Goal: Information Seeking & Learning: Compare options

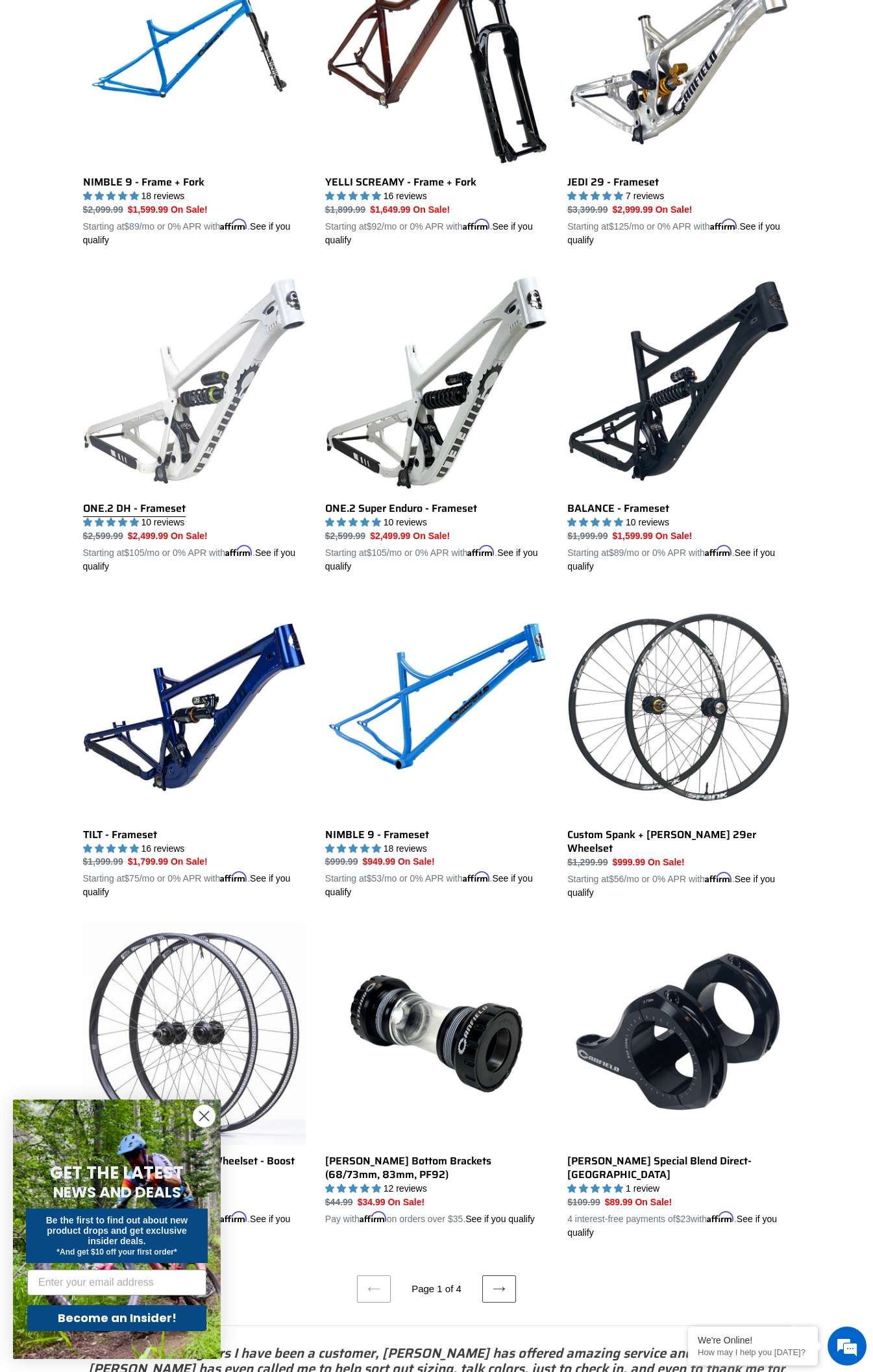
scroll to position [1816, 0]
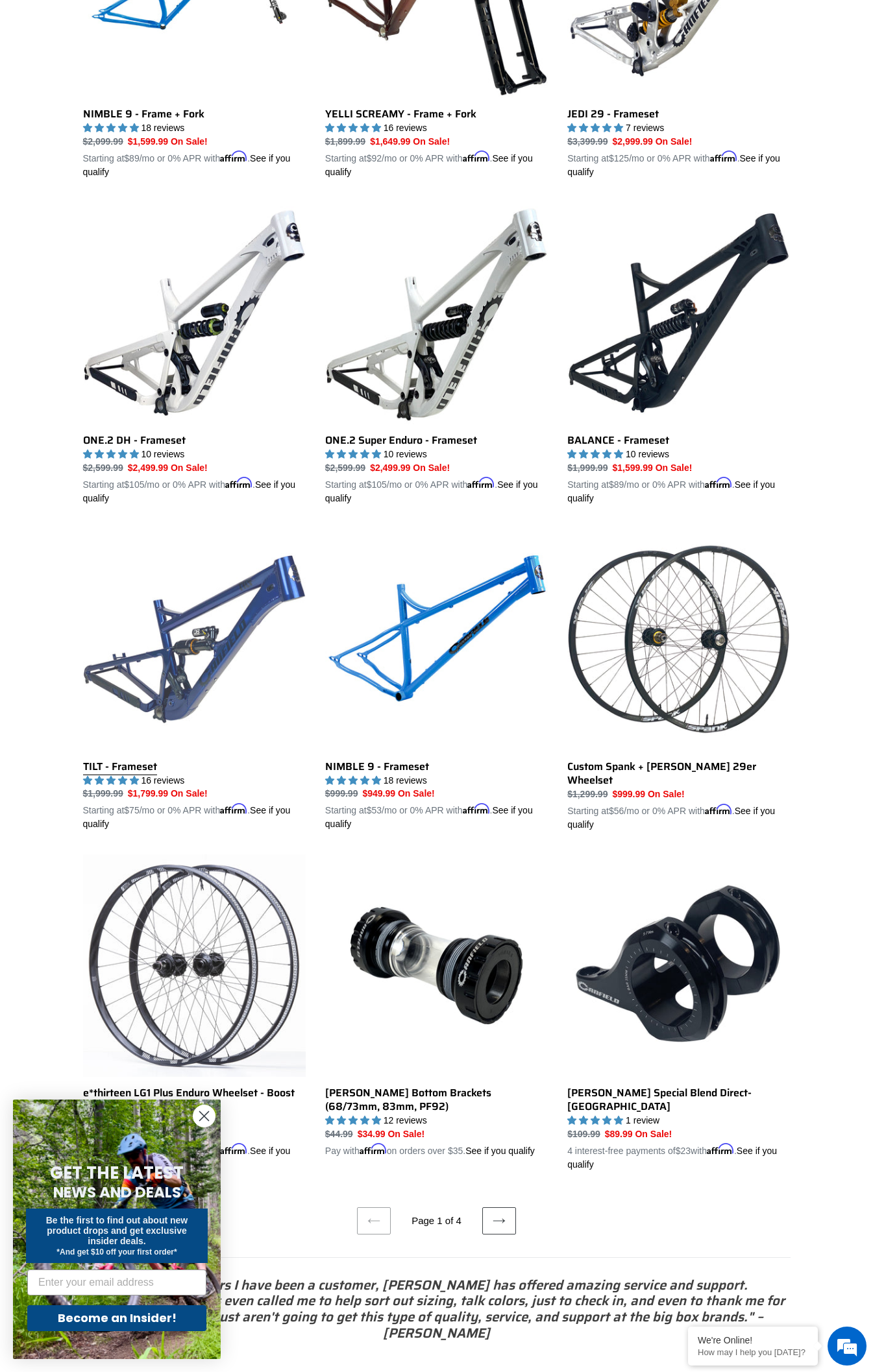
click at [167, 633] on link "TILT - Frameset" at bounding box center [194, 680] width 222 height 304
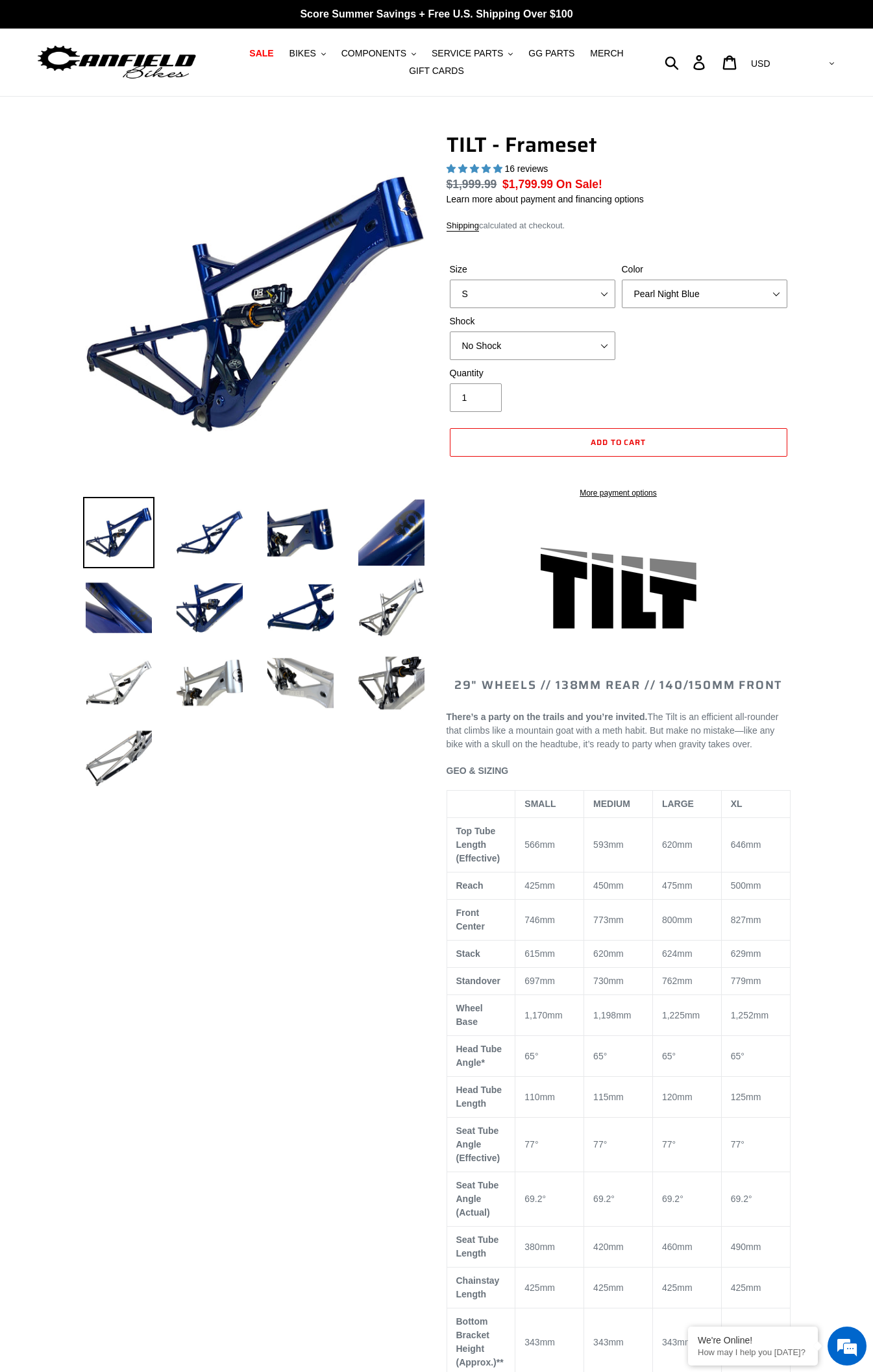
select select "highest-rating"
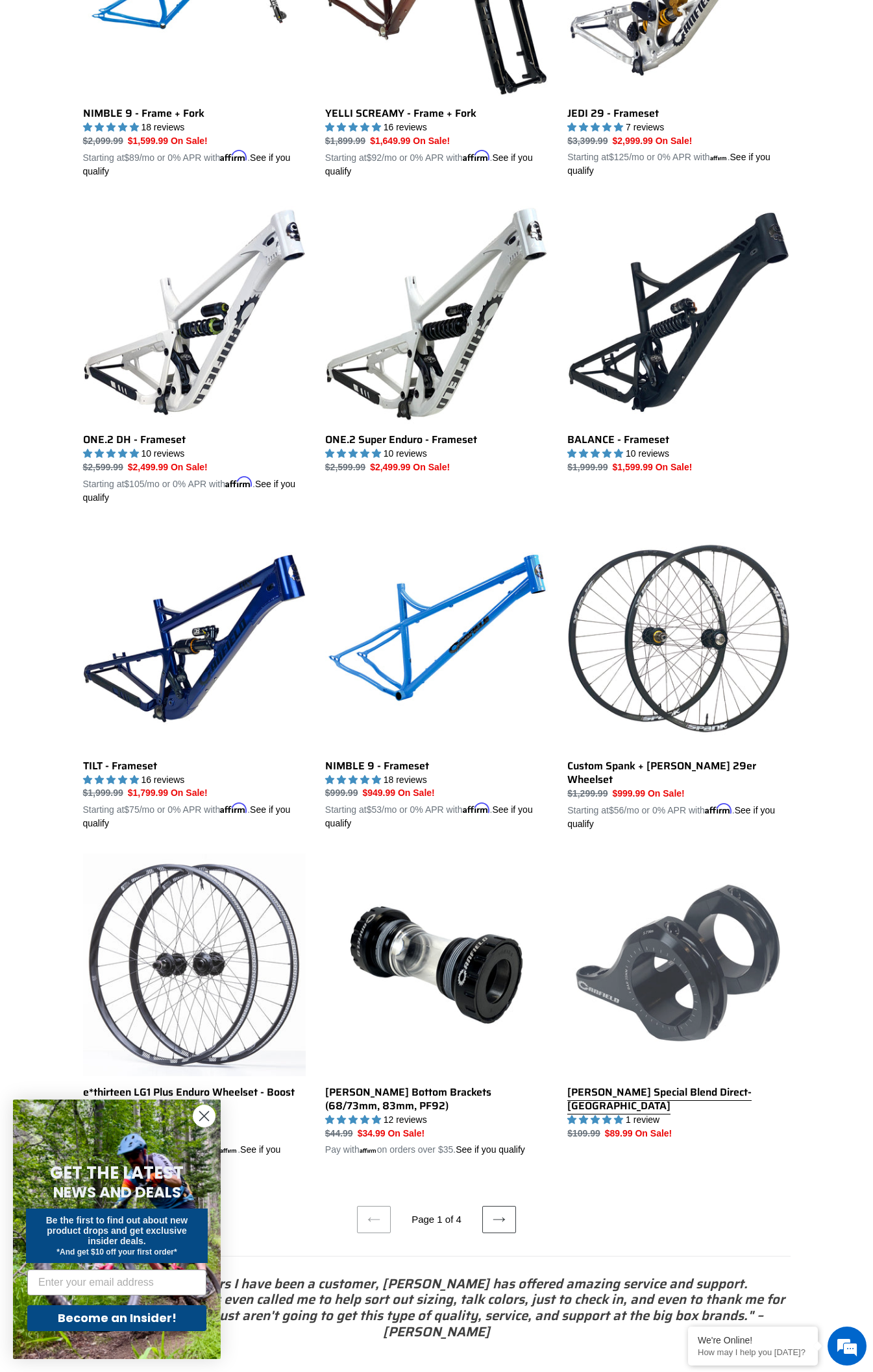
scroll to position [1936, 0]
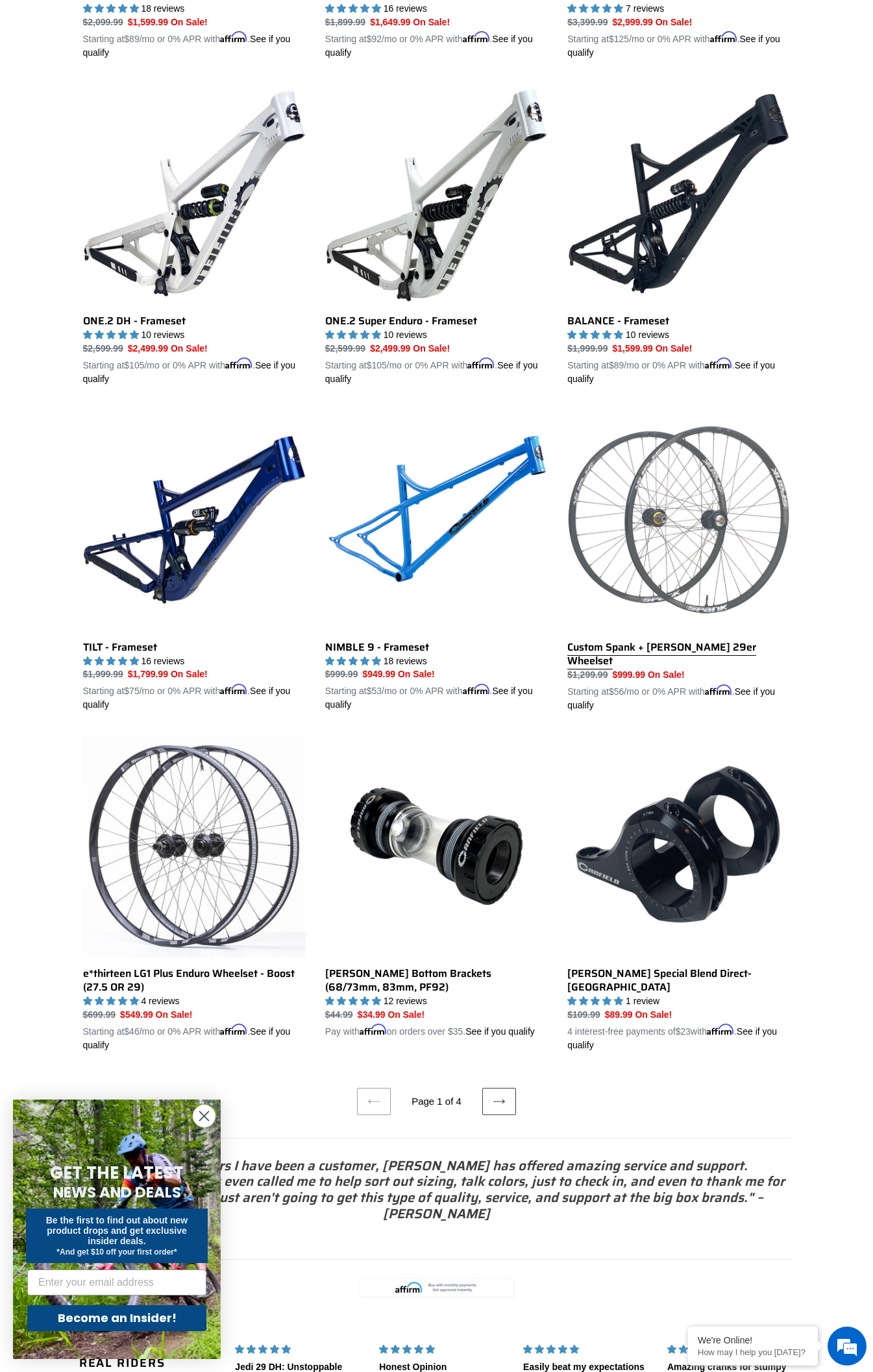
click at [679, 494] on link "Custom Spank + Hadley DH 29er Wheelset" at bounding box center [678, 560] width 222 height 304
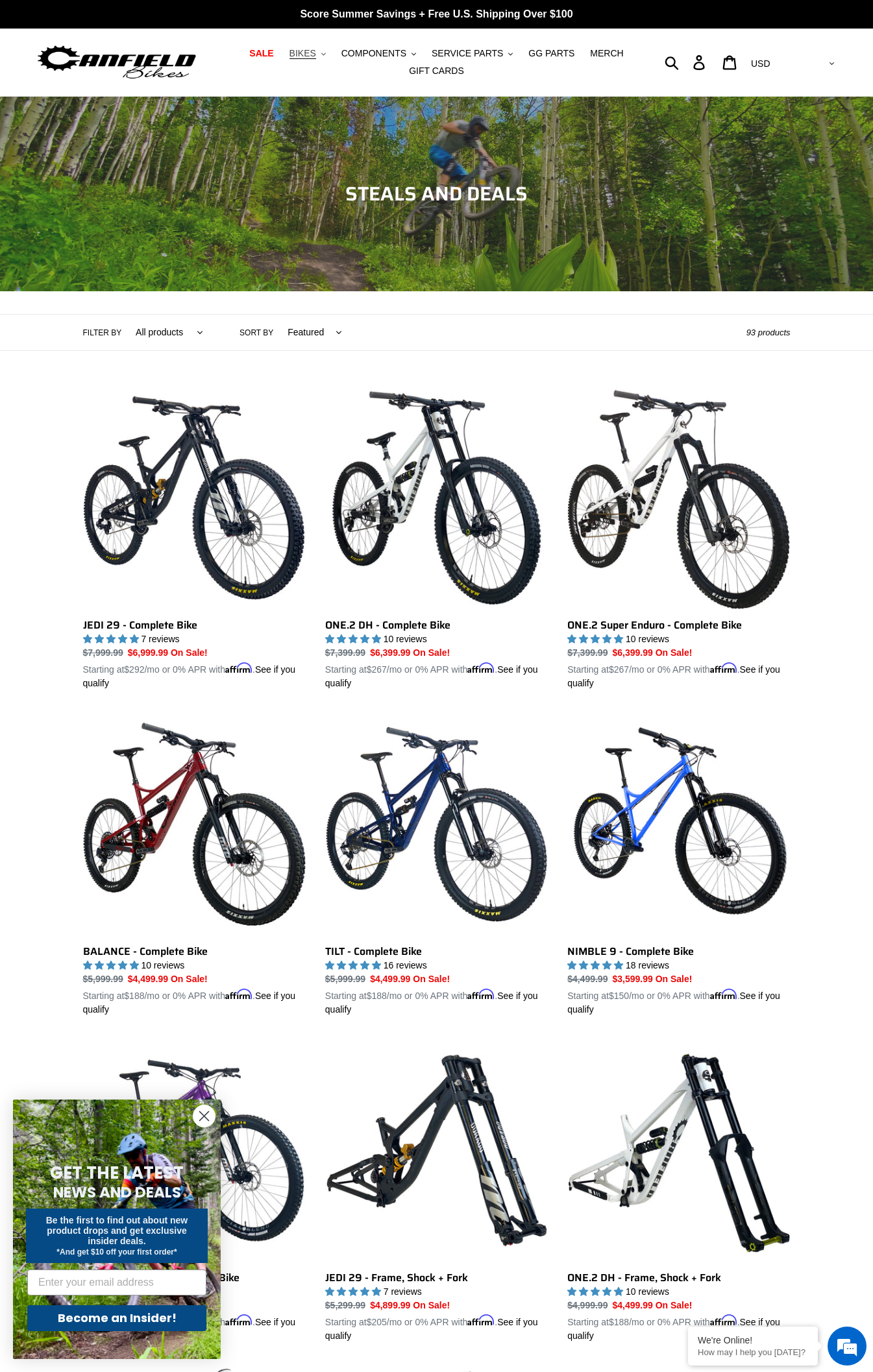
click at [326, 56] on icon ".cls-1{fill:#231f20}" at bounding box center [323, 54] width 4 height 4
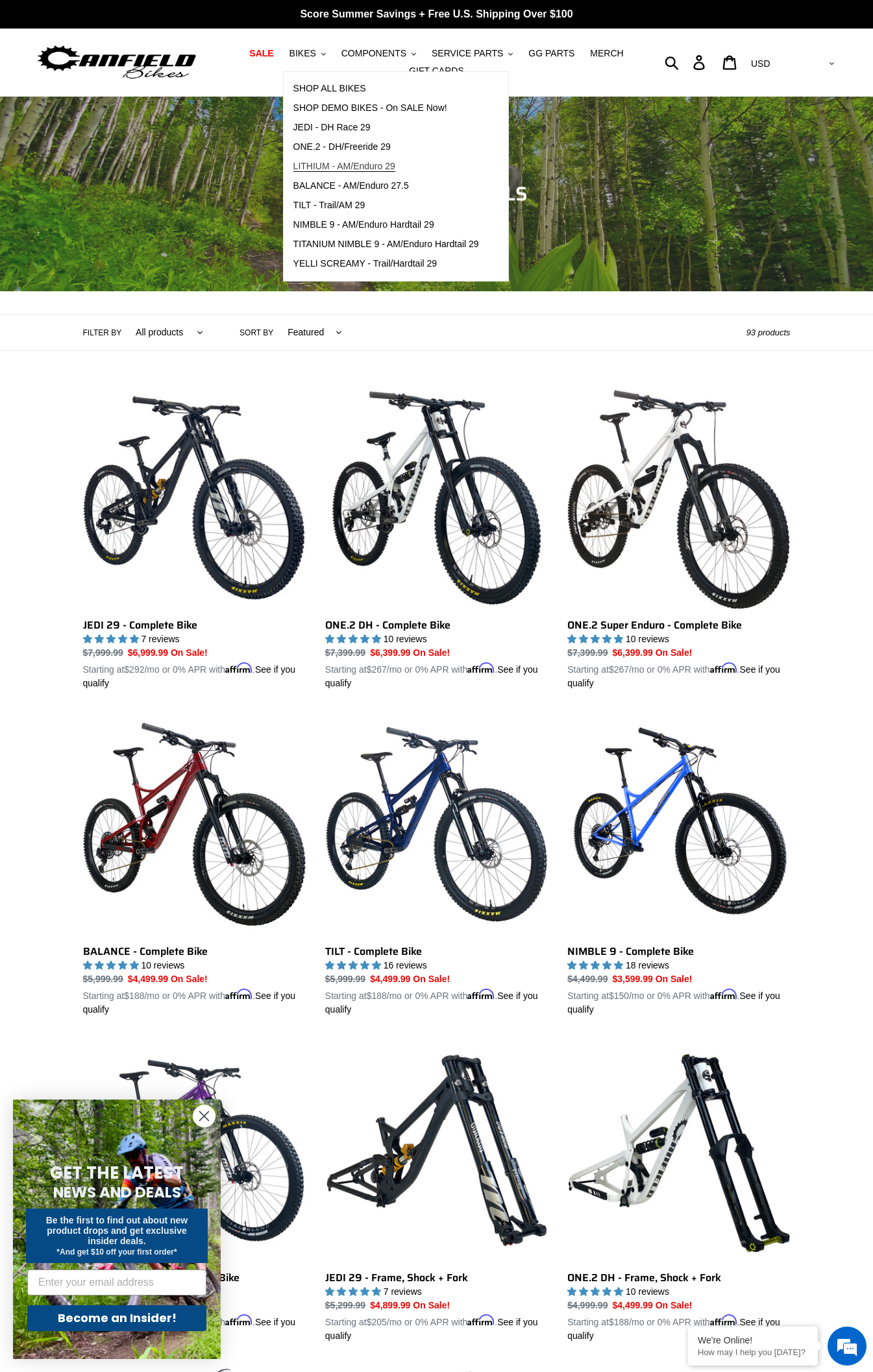
click at [365, 162] on span "LITHIUM - AM/Enduro 29" at bounding box center [344, 166] width 102 height 11
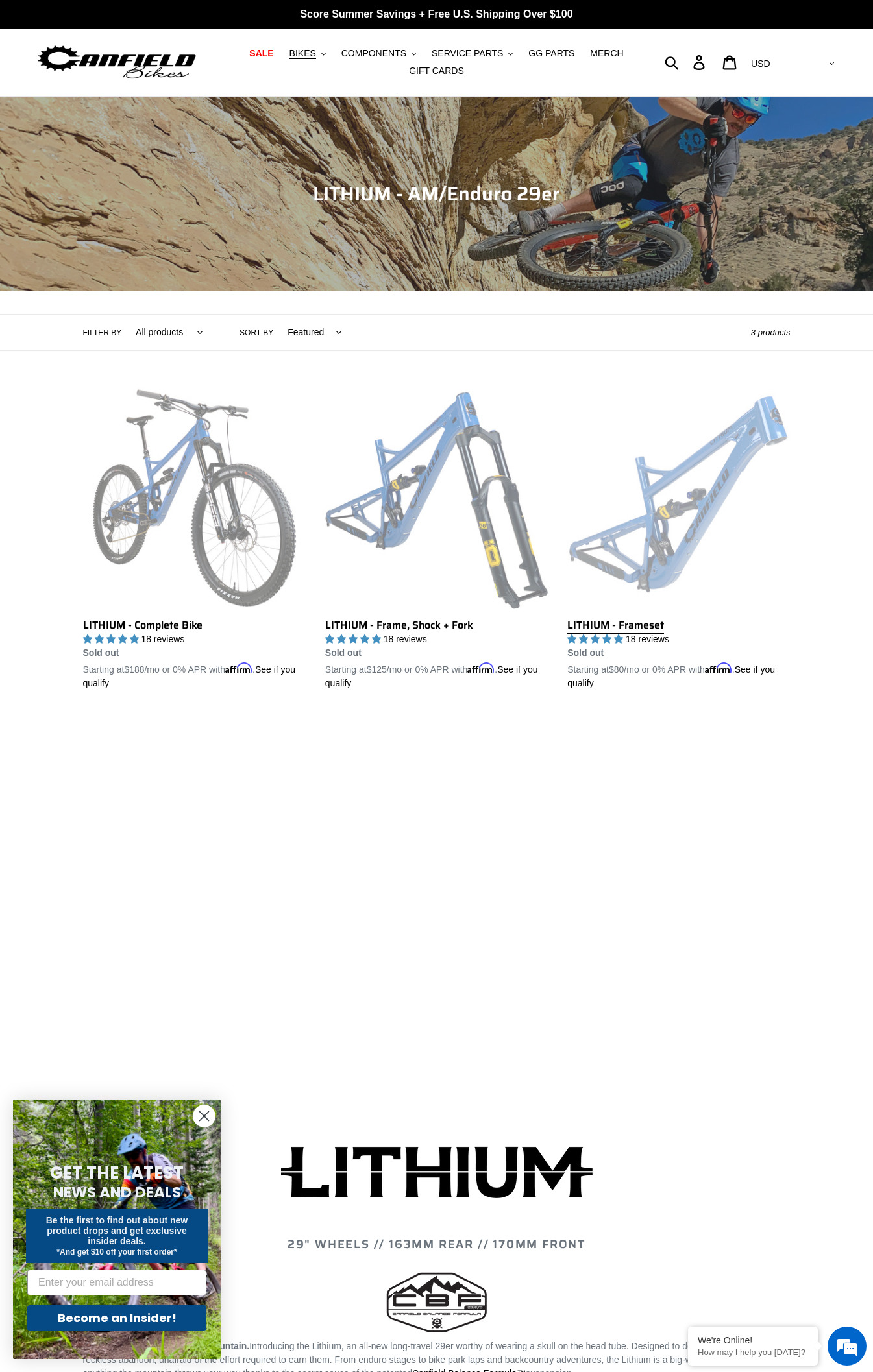
click at [743, 505] on link "LITHIUM - Frameset" at bounding box center [678, 538] width 222 height 304
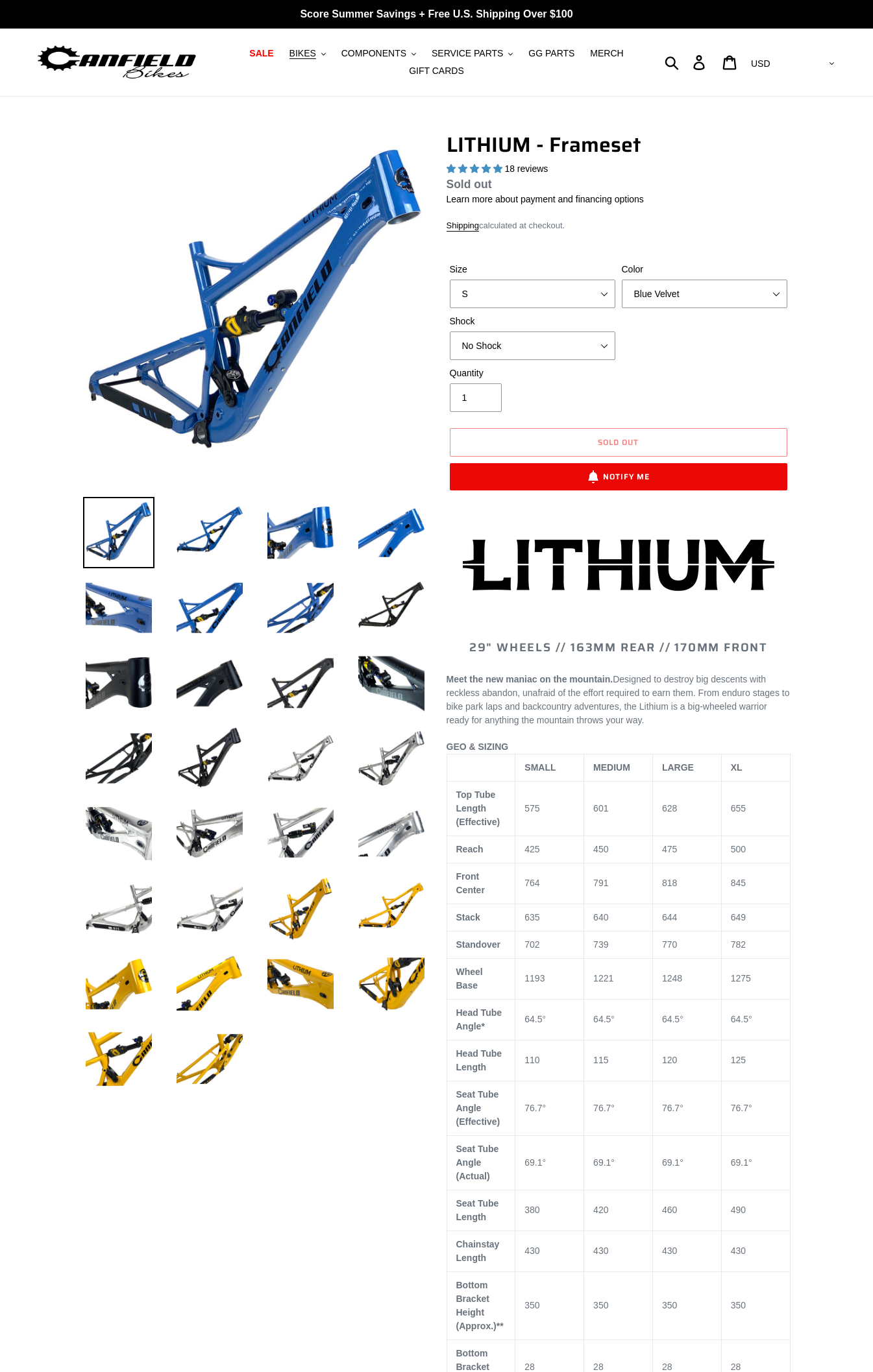
select select "highest-rating"
